Goal: Find specific page/section: Find specific page/section

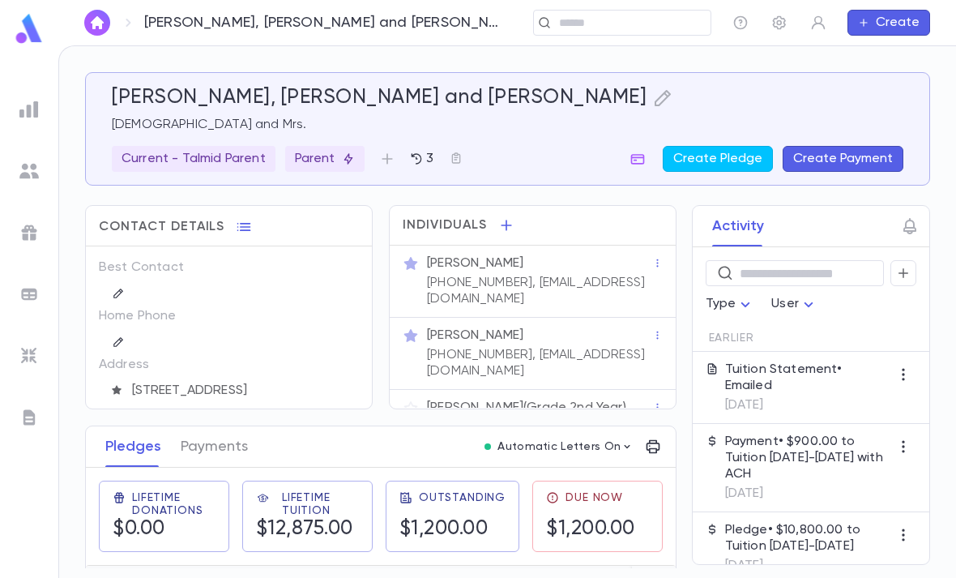
click at [22, 117] on img at bounding box center [28, 109] width 19 height 19
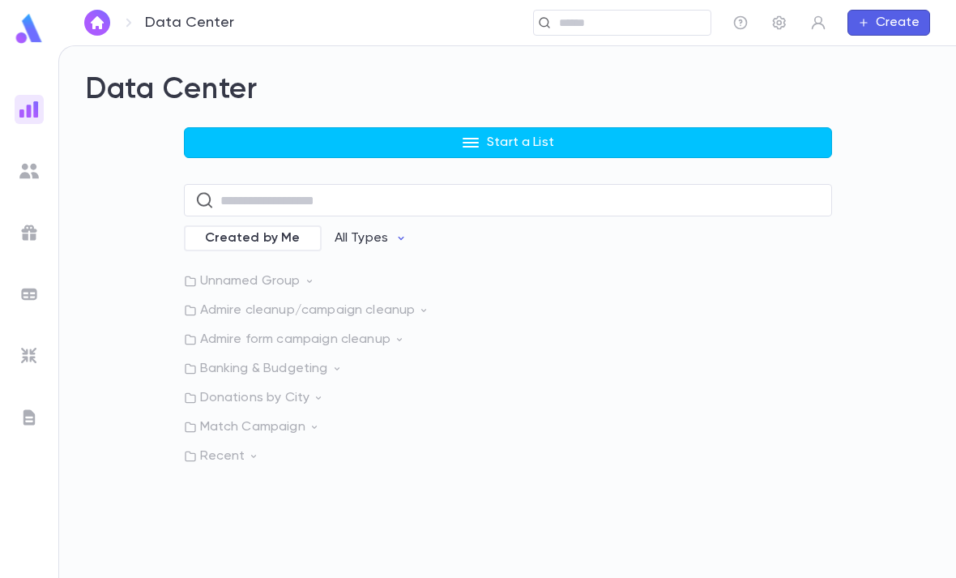
click at [272, 464] on p "Recent" at bounding box center [508, 456] width 648 height 16
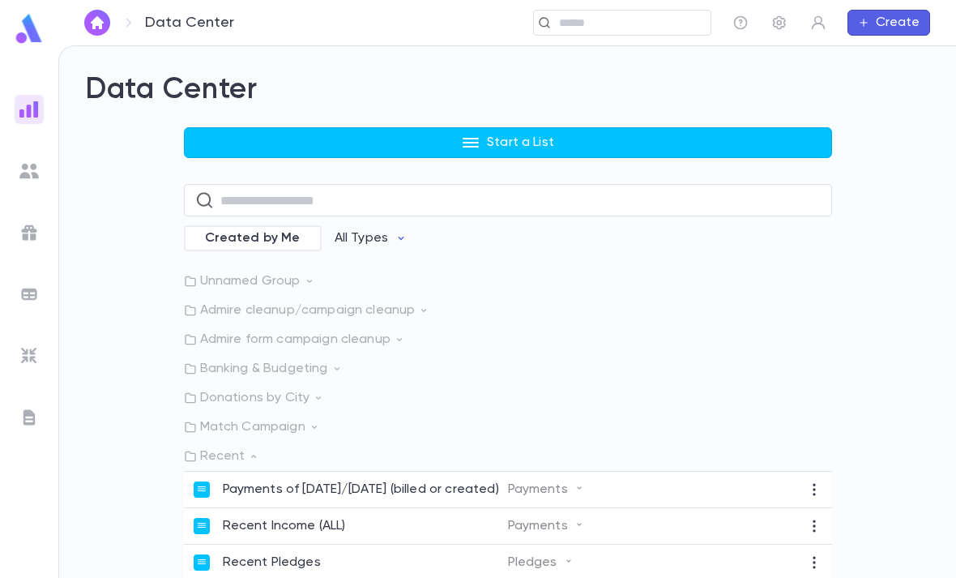
scroll to position [52, 0]
click at [354, 554] on div "Recent Pledges" at bounding box center [351, 562] width 314 height 16
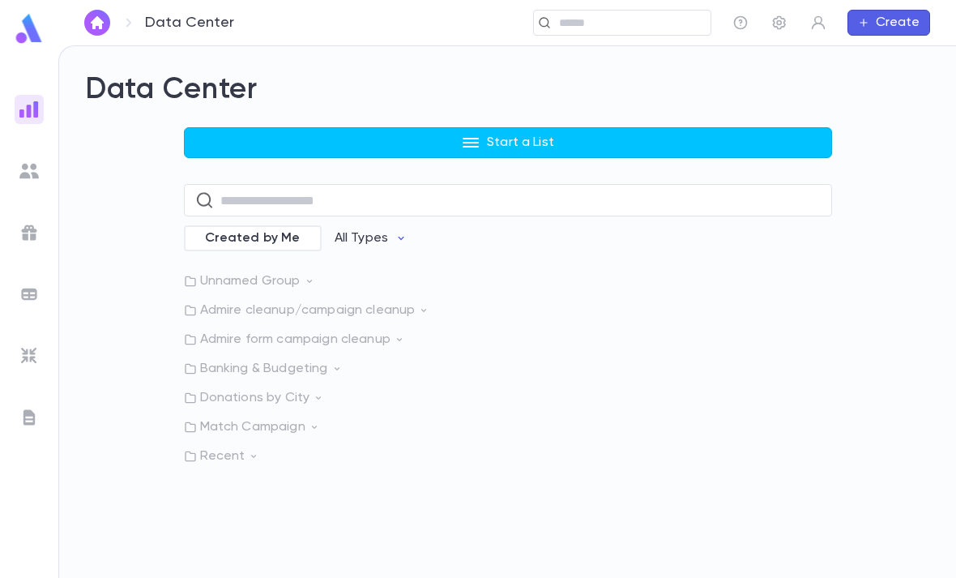
click at [264, 448] on p "Recent" at bounding box center [508, 456] width 648 height 16
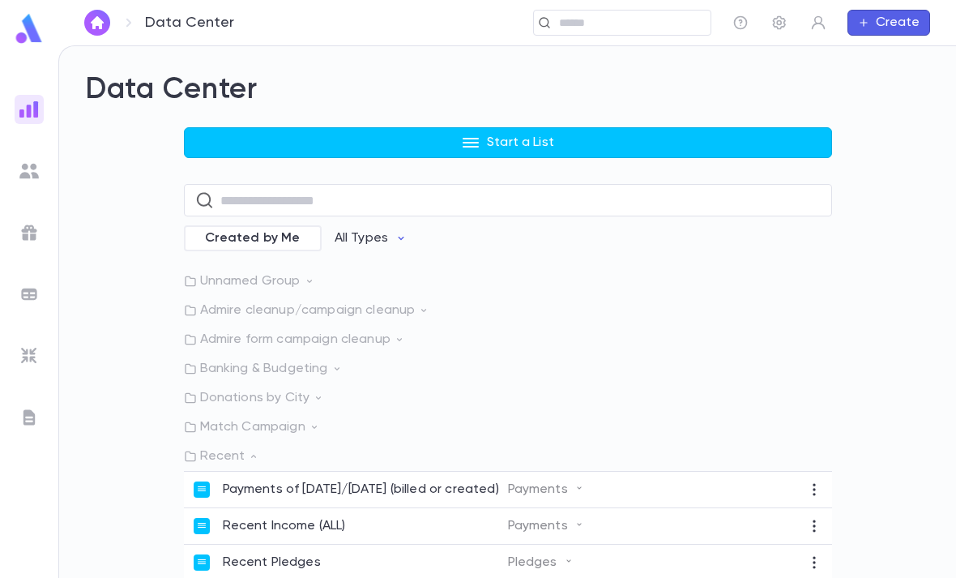
click at [233, 448] on p "Recent" at bounding box center [508, 456] width 648 height 16
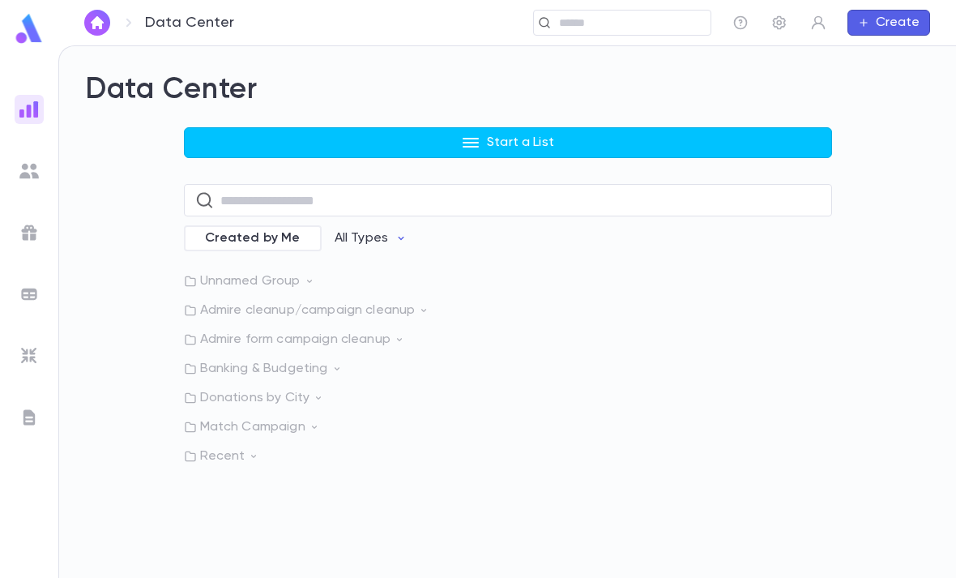
click at [237, 448] on p "Recent" at bounding box center [508, 456] width 648 height 16
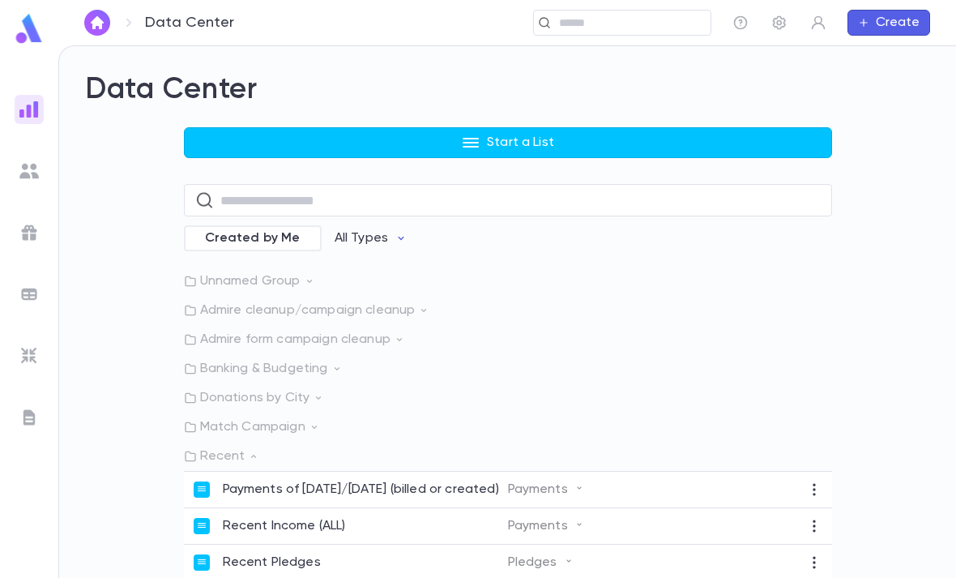
click at [293, 518] on p "Recent Income (ALL)" at bounding box center [284, 526] width 123 height 16
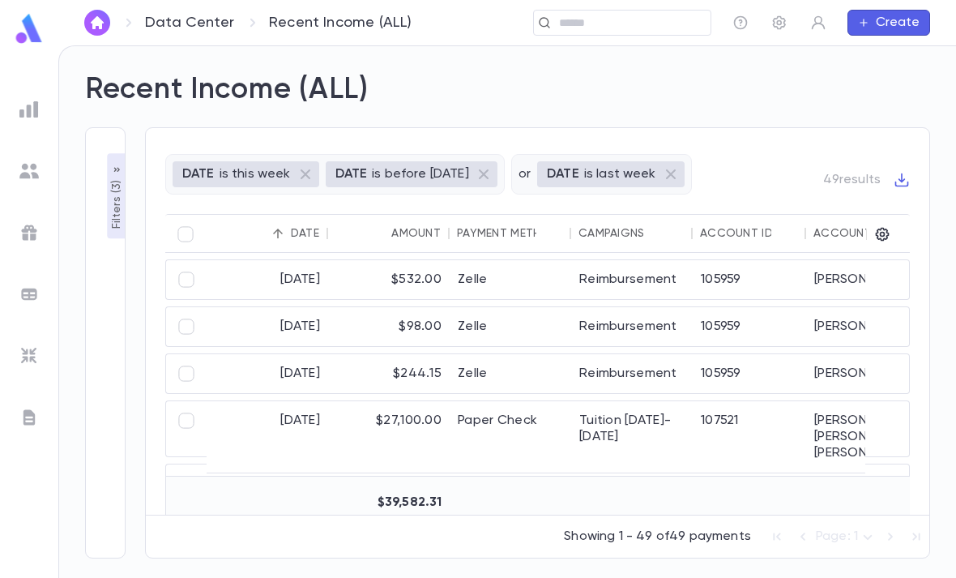
click at [503, 214] on div "Payment Method" at bounding box center [509, 233] width 105 height 39
